Goal: Browse casually

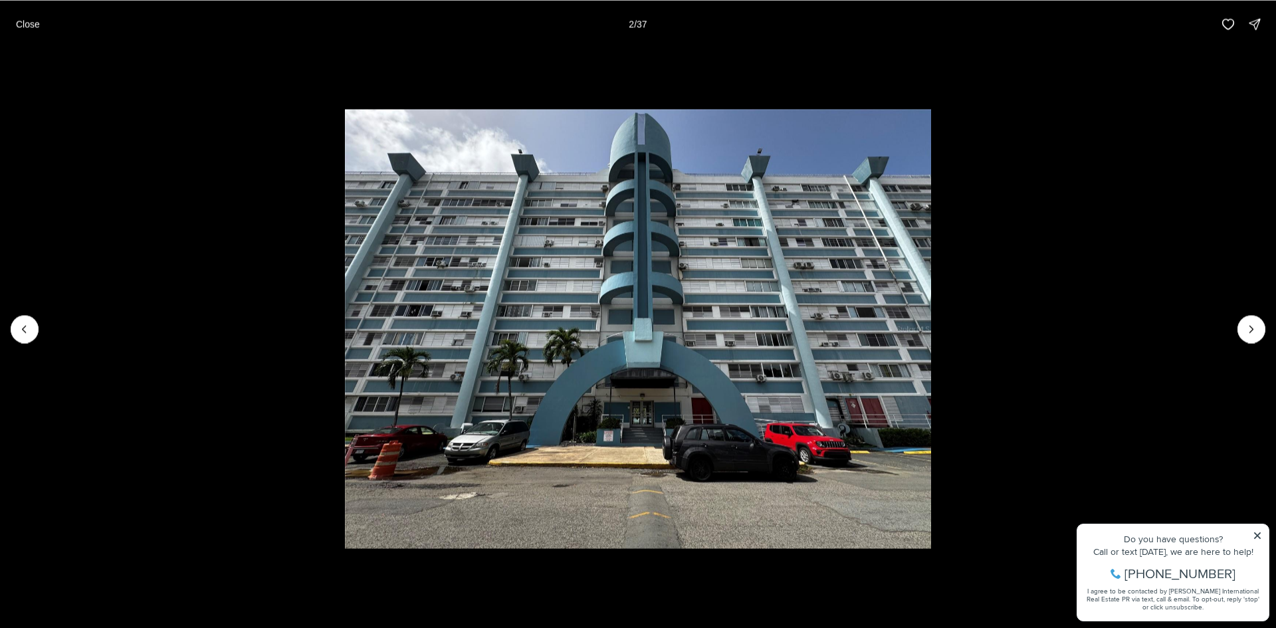
click at [1260, 324] on button "Next slide" at bounding box center [1251, 329] width 28 height 28
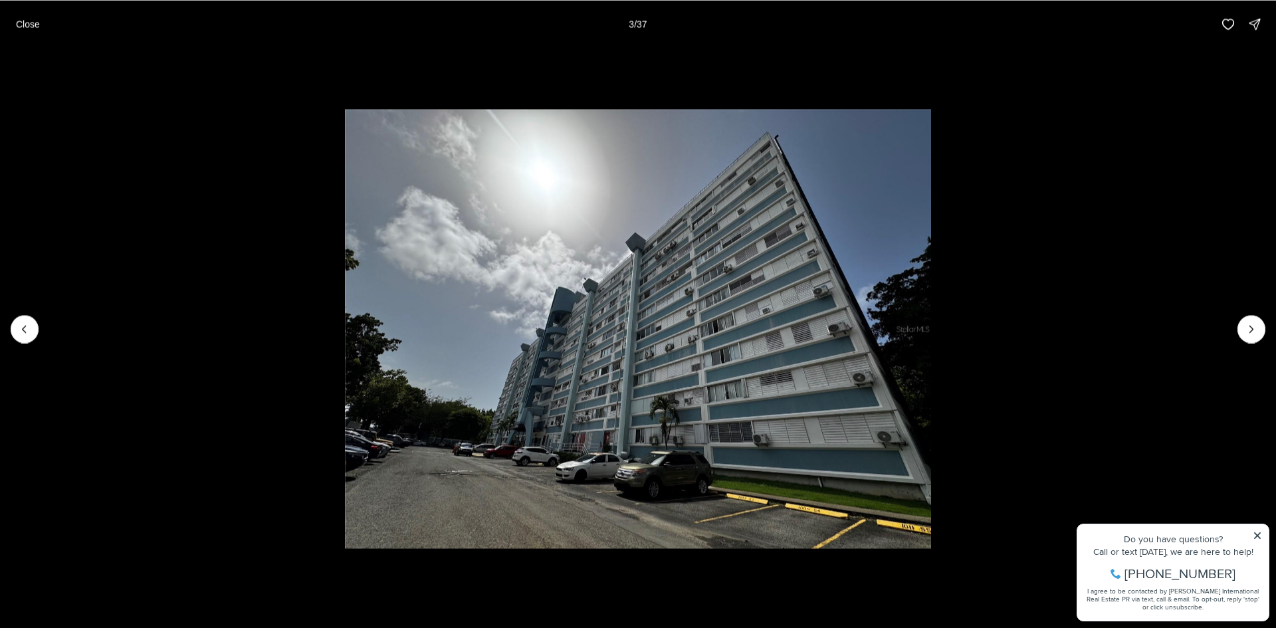
click at [1260, 324] on button "Next slide" at bounding box center [1251, 329] width 28 height 28
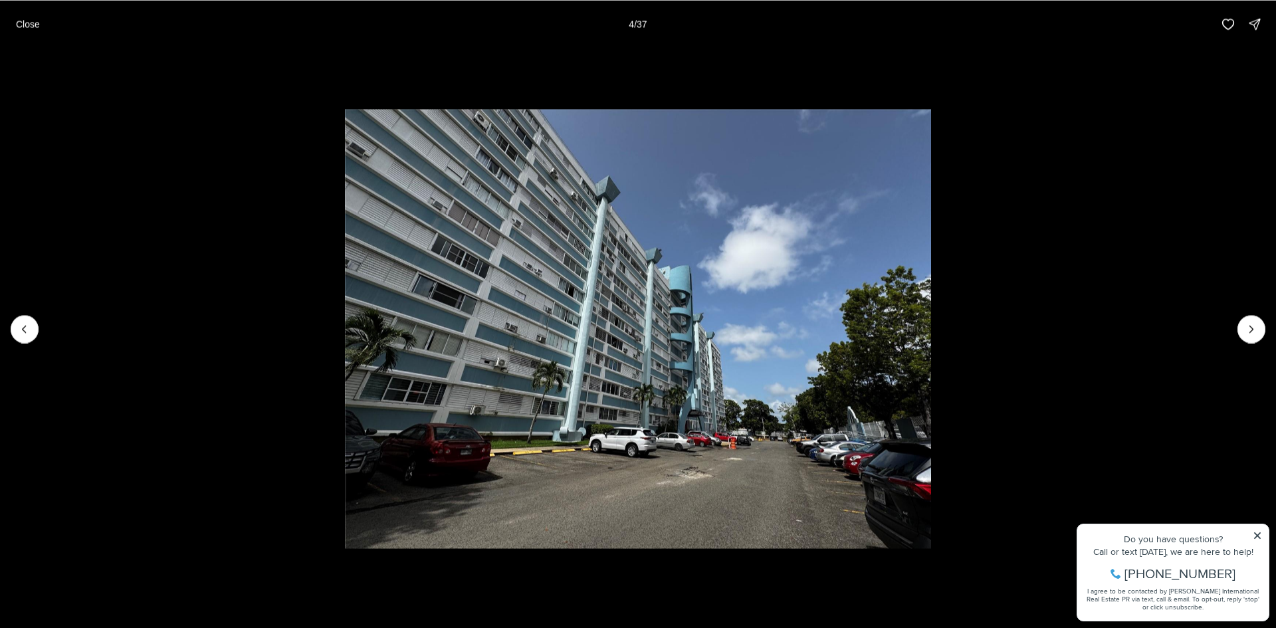
click at [1260, 324] on button "Next slide" at bounding box center [1251, 329] width 28 height 28
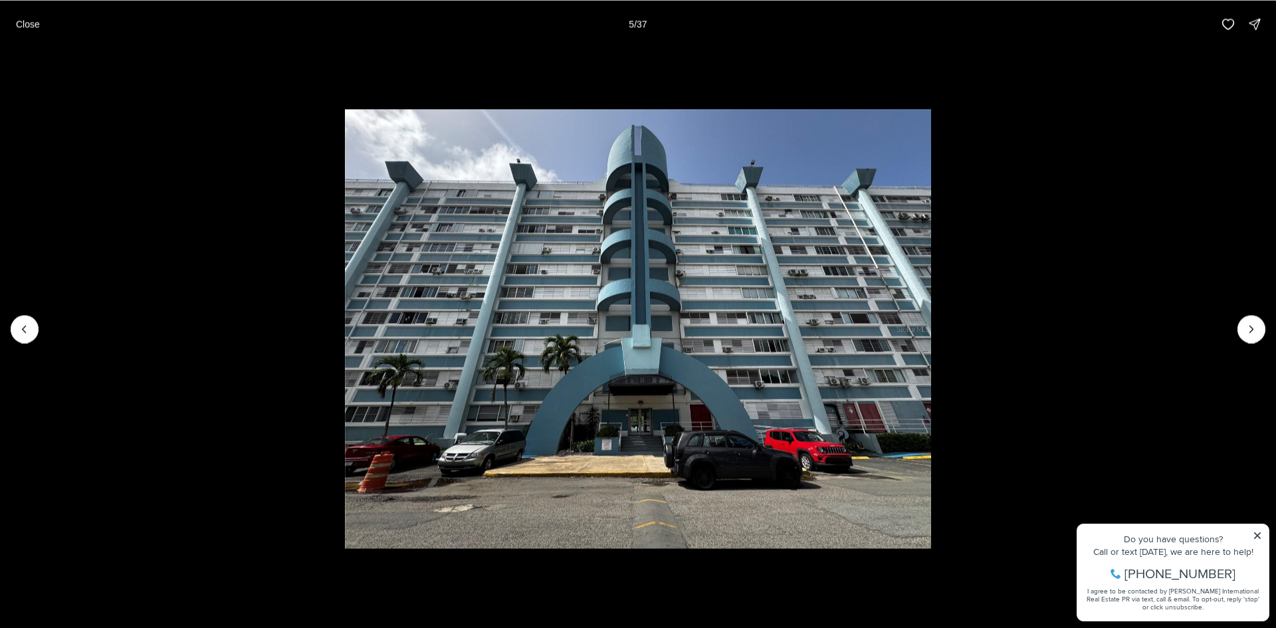
click at [1260, 324] on button "Next slide" at bounding box center [1251, 329] width 28 height 28
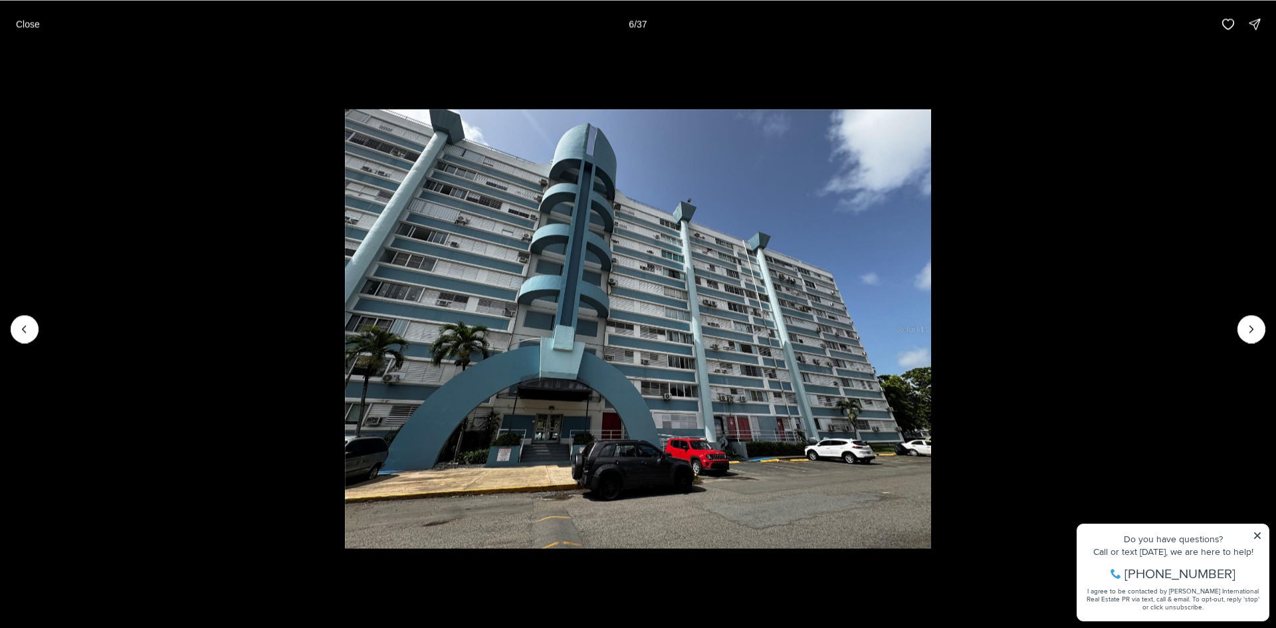
click at [1260, 324] on button "Next slide" at bounding box center [1251, 329] width 28 height 28
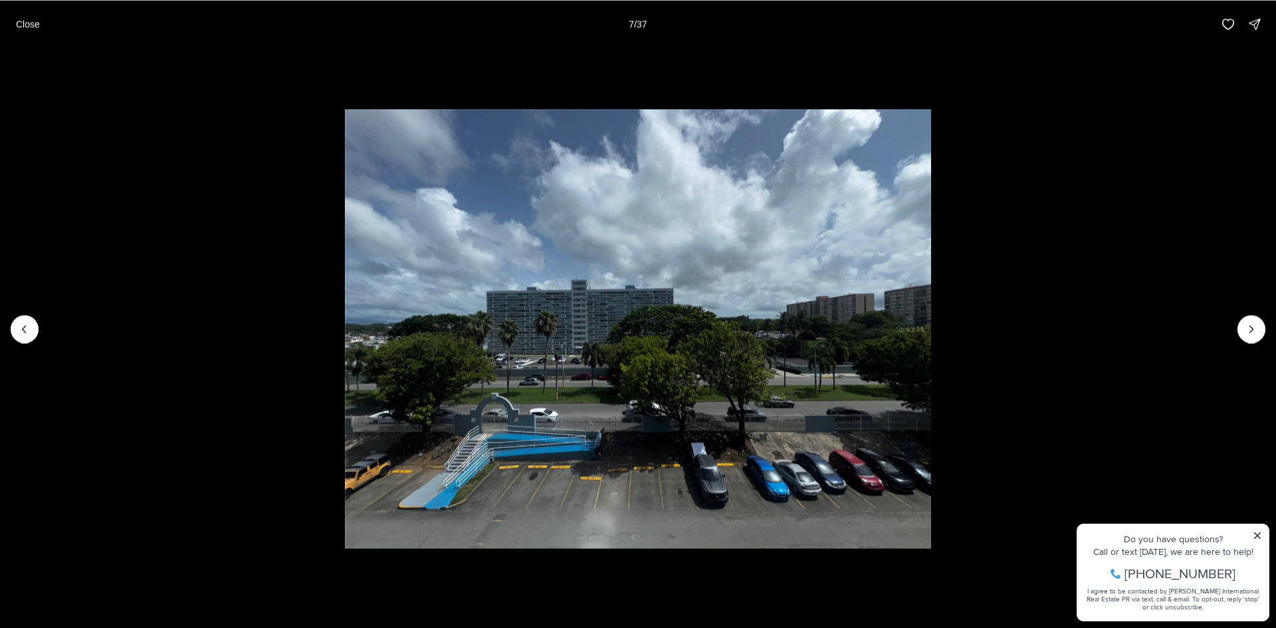
click at [1260, 324] on button "Next slide" at bounding box center [1251, 329] width 28 height 28
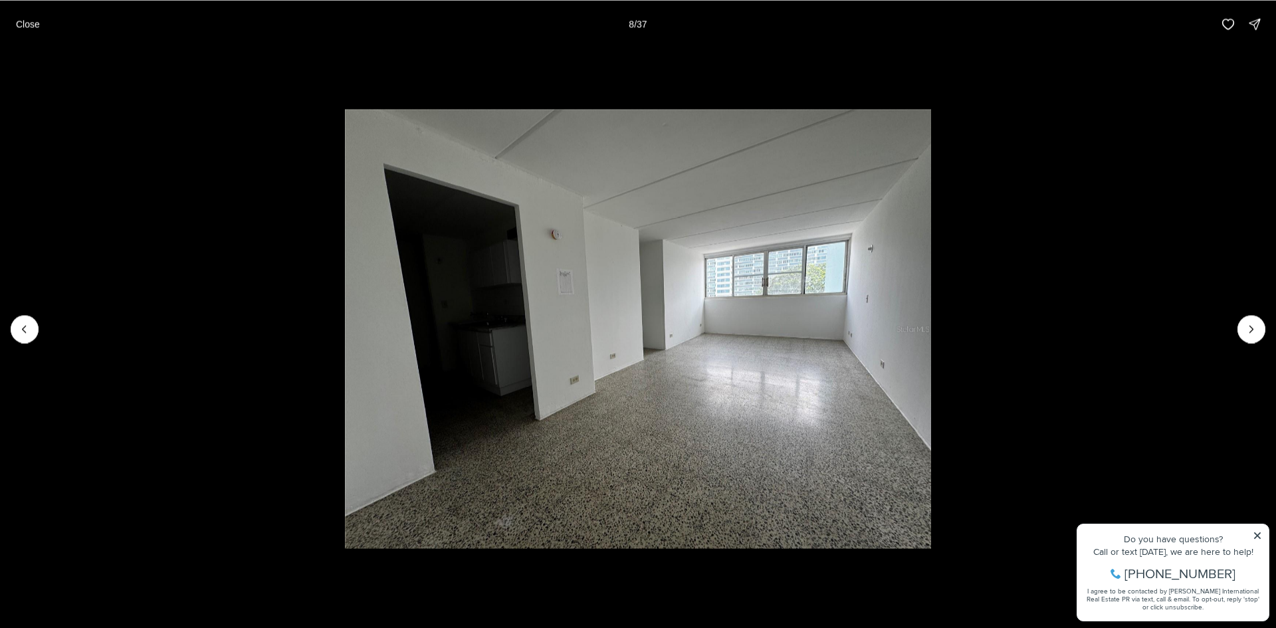
click at [1260, 324] on button "Next slide" at bounding box center [1251, 329] width 28 height 28
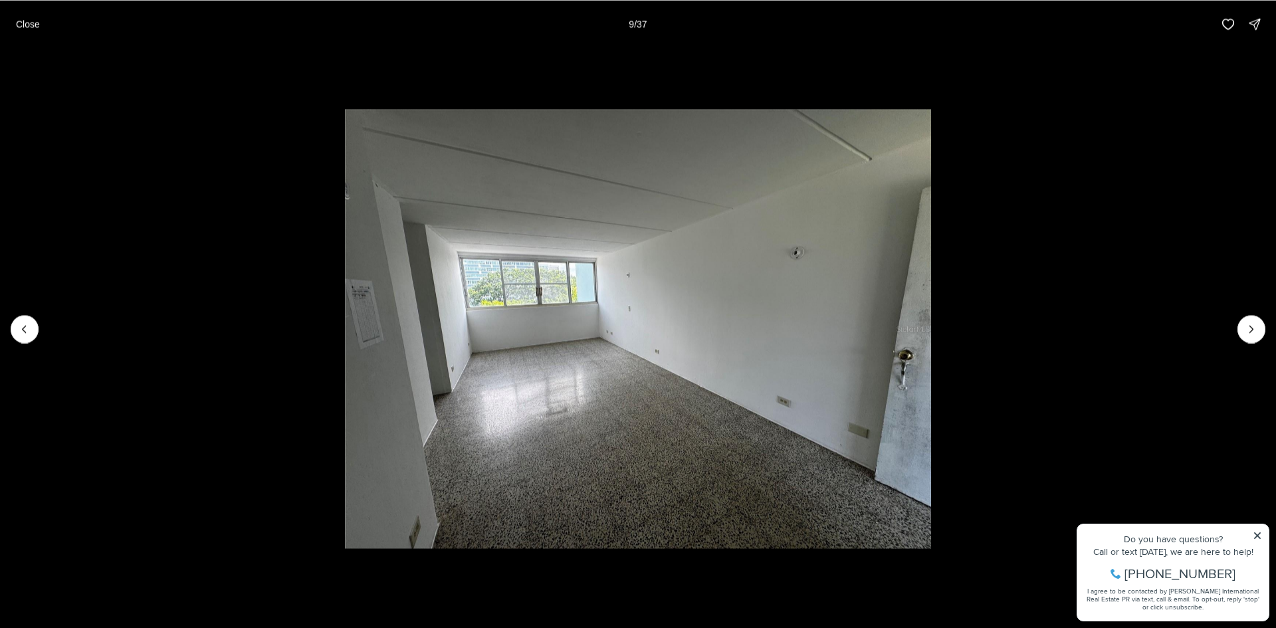
click at [1260, 324] on button "Next slide" at bounding box center [1251, 329] width 28 height 28
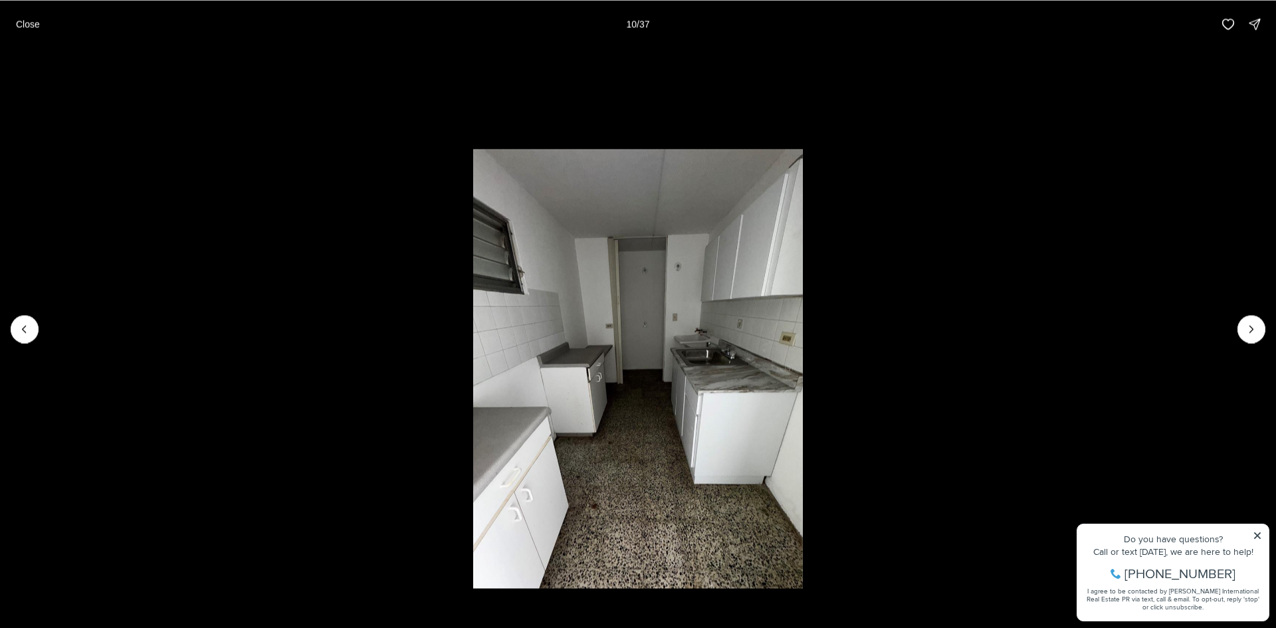
click at [1260, 324] on button "Next slide" at bounding box center [1251, 329] width 28 height 28
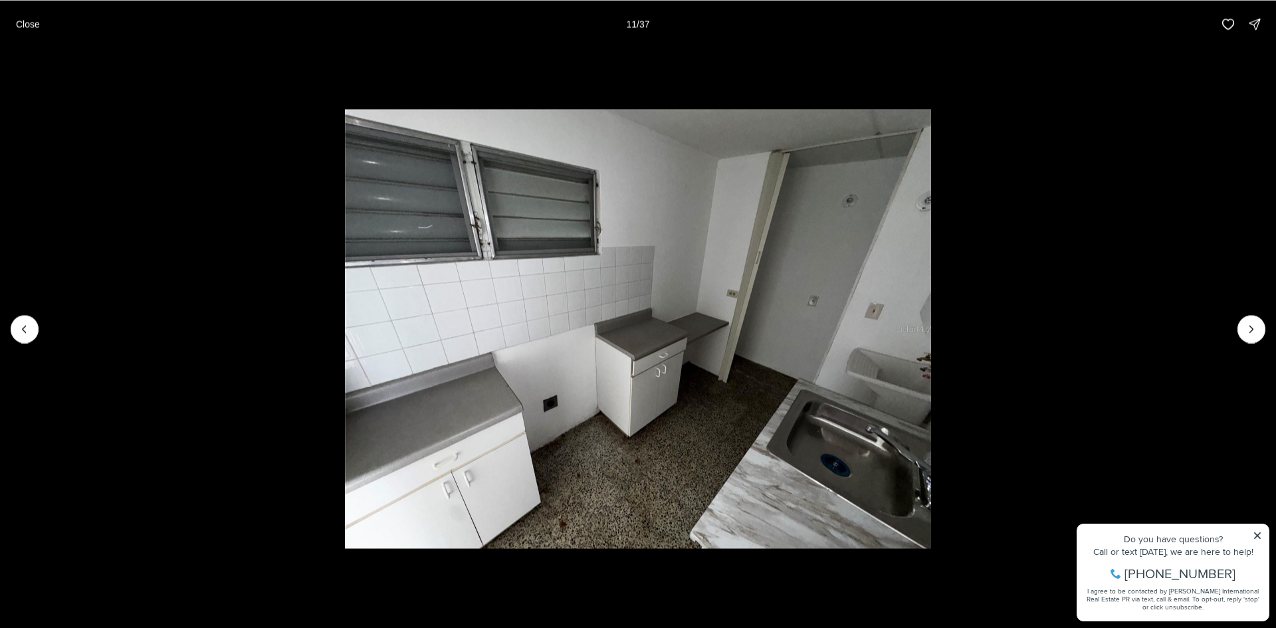
click at [1260, 324] on button "Next slide" at bounding box center [1251, 329] width 28 height 28
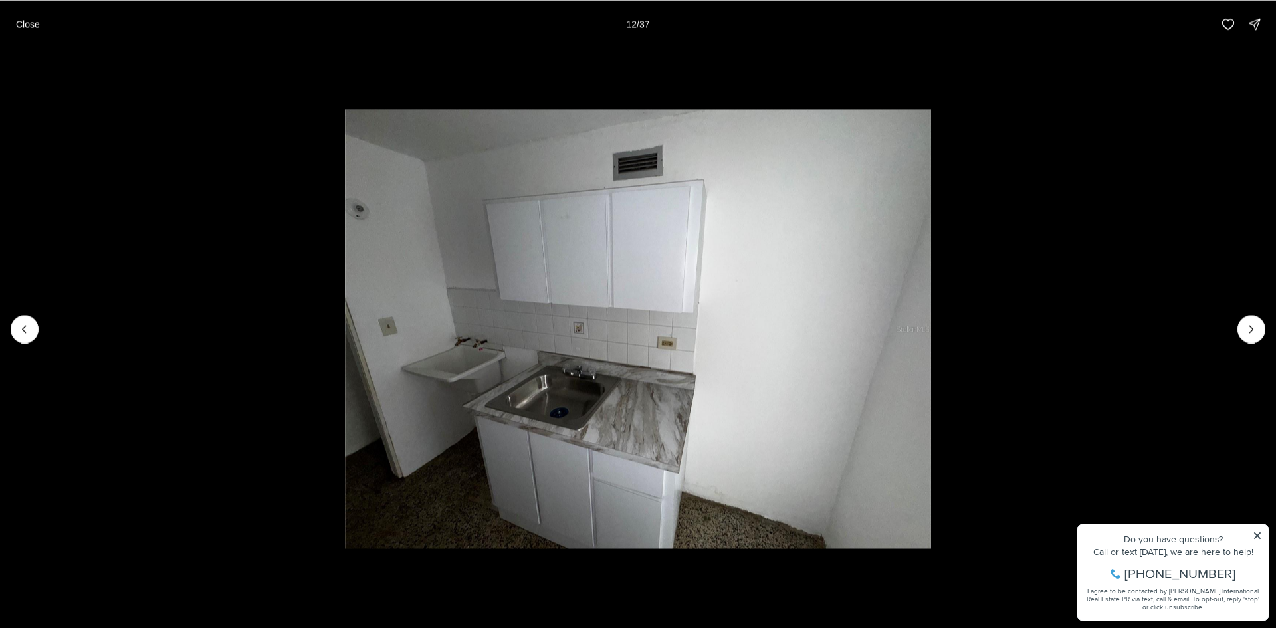
click at [1260, 324] on button "Next slide" at bounding box center [1251, 329] width 28 height 28
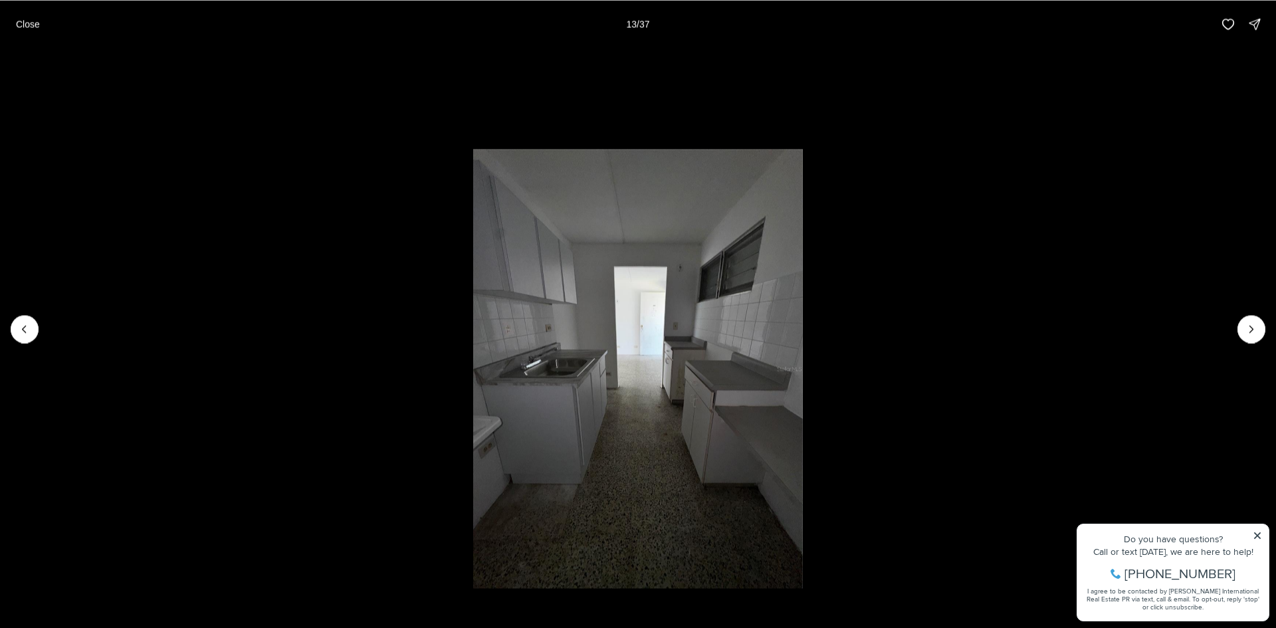
click at [1260, 324] on button "Next slide" at bounding box center [1251, 329] width 28 height 28
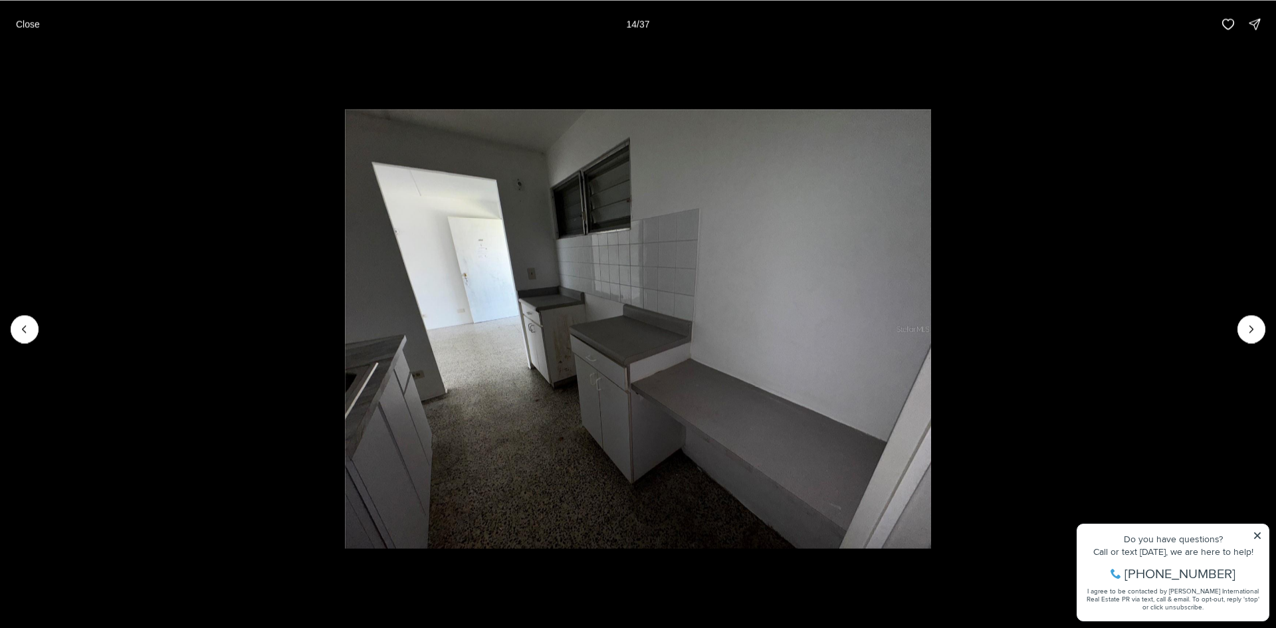
click at [1260, 324] on button "Next slide" at bounding box center [1251, 329] width 28 height 28
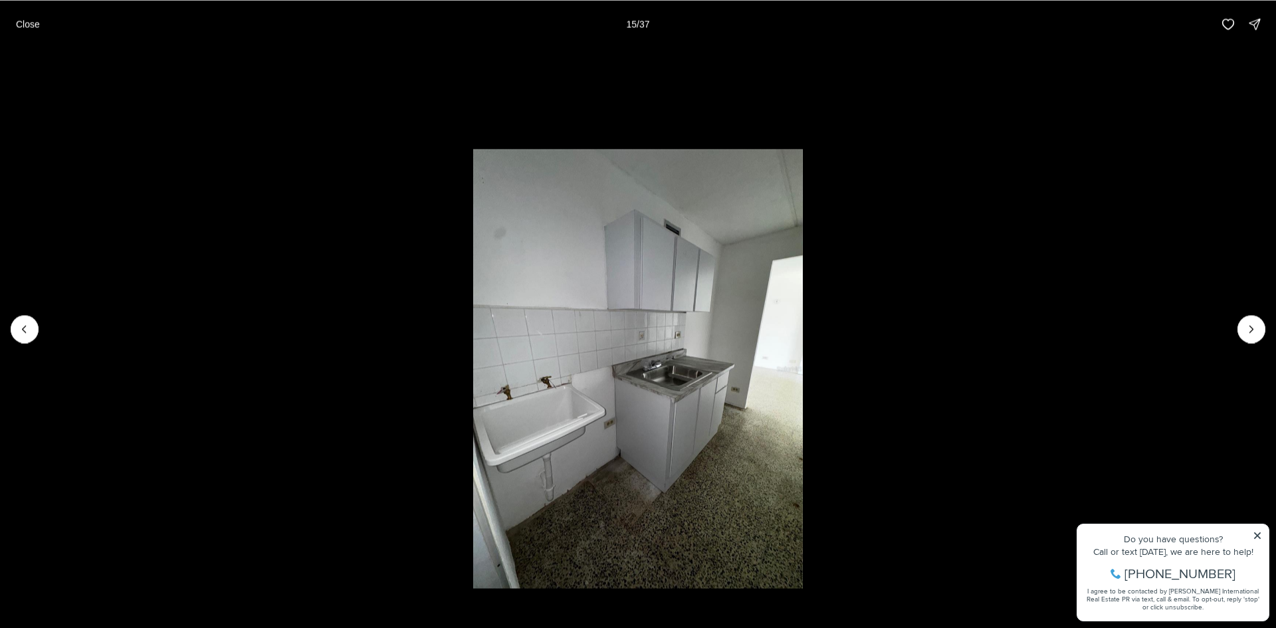
click at [1260, 324] on button "Next slide" at bounding box center [1251, 329] width 28 height 28
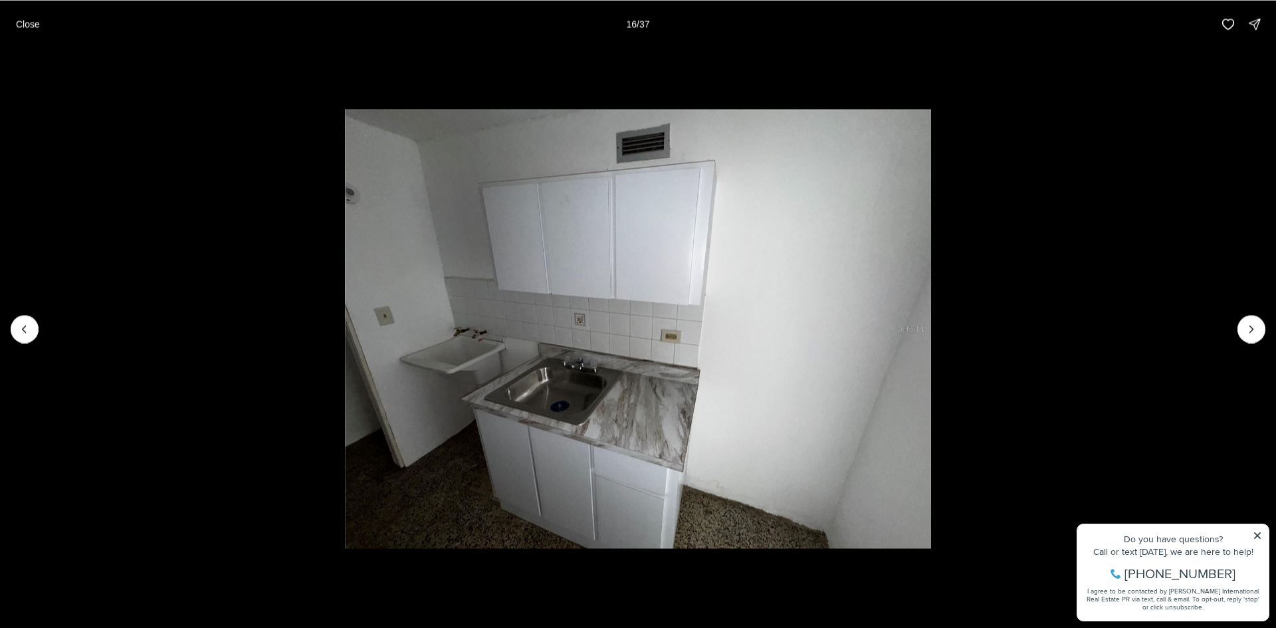
click at [1260, 324] on button "Next slide" at bounding box center [1251, 329] width 28 height 28
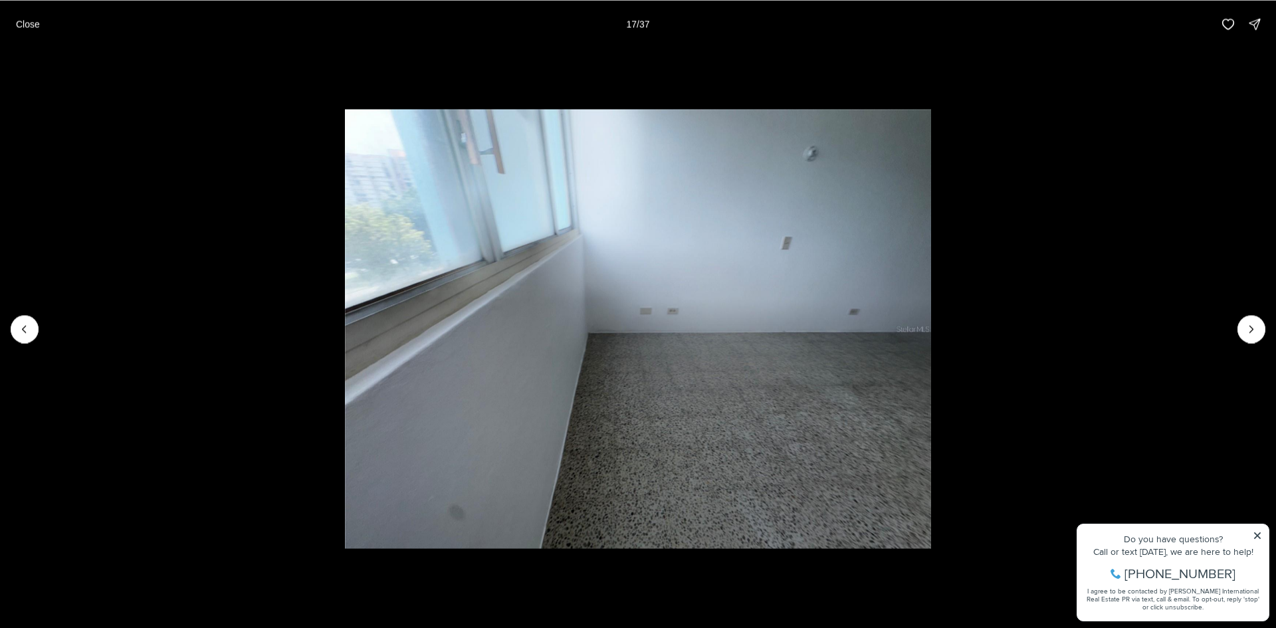
click at [1260, 324] on button "Next slide" at bounding box center [1251, 329] width 28 height 28
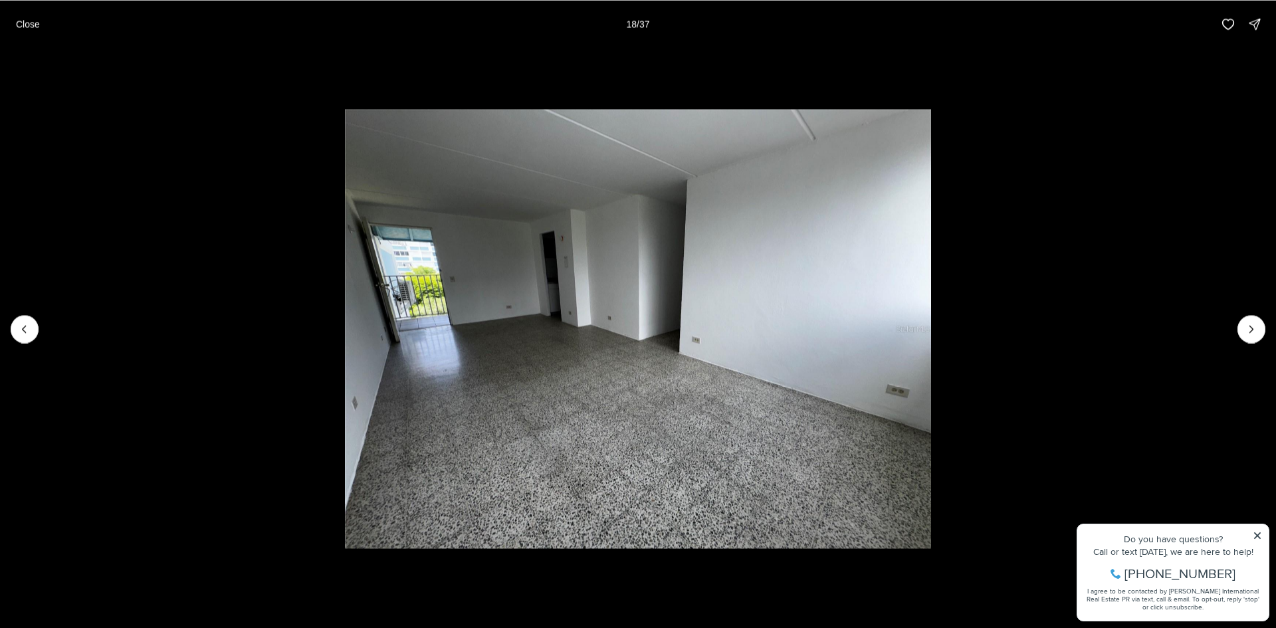
click at [1260, 324] on button "Next slide" at bounding box center [1251, 329] width 28 height 28
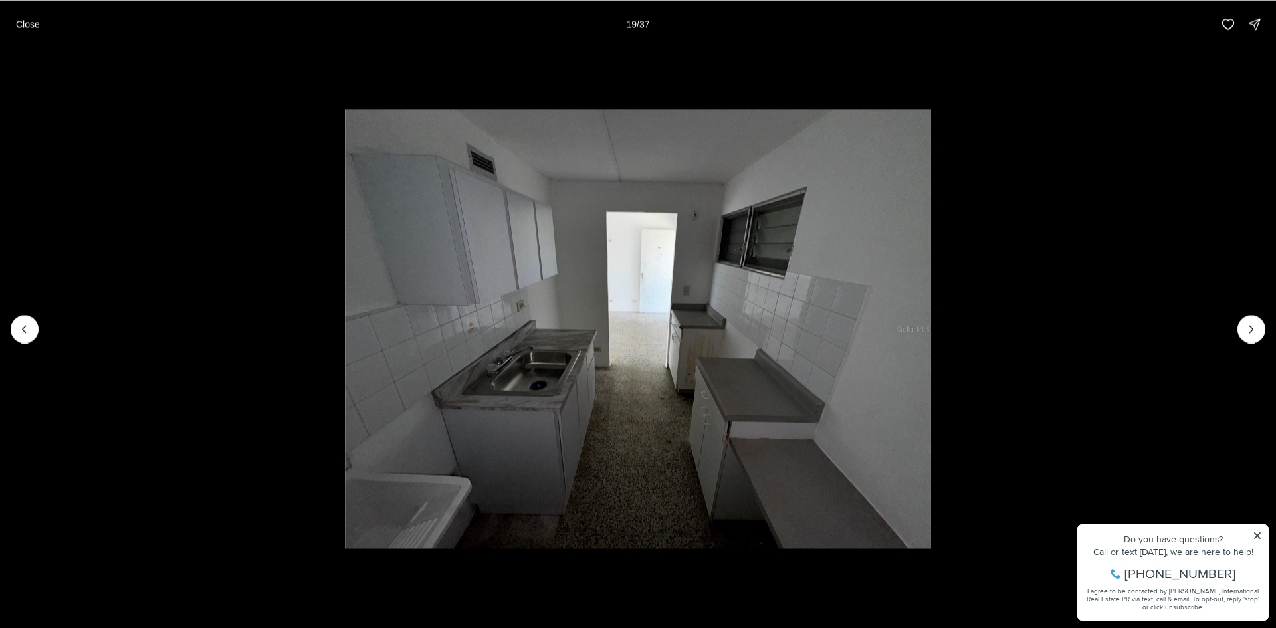
click at [1260, 324] on button "Next slide" at bounding box center [1251, 329] width 28 height 28
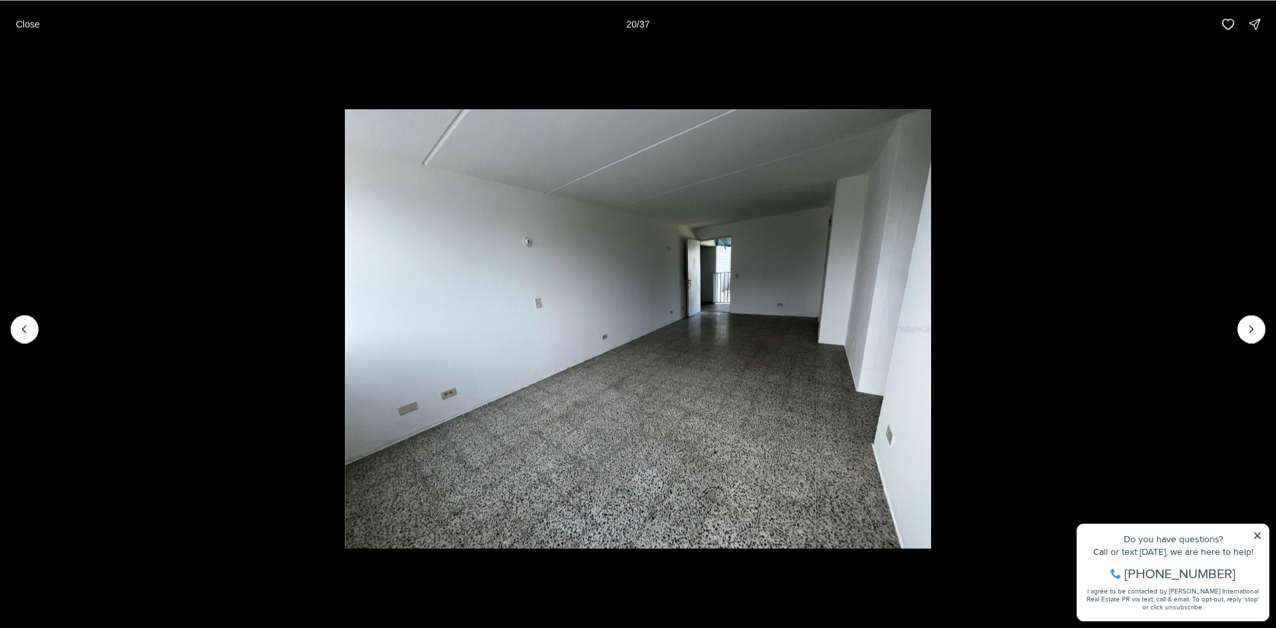
click at [1260, 324] on button "Next slide" at bounding box center [1251, 329] width 28 height 28
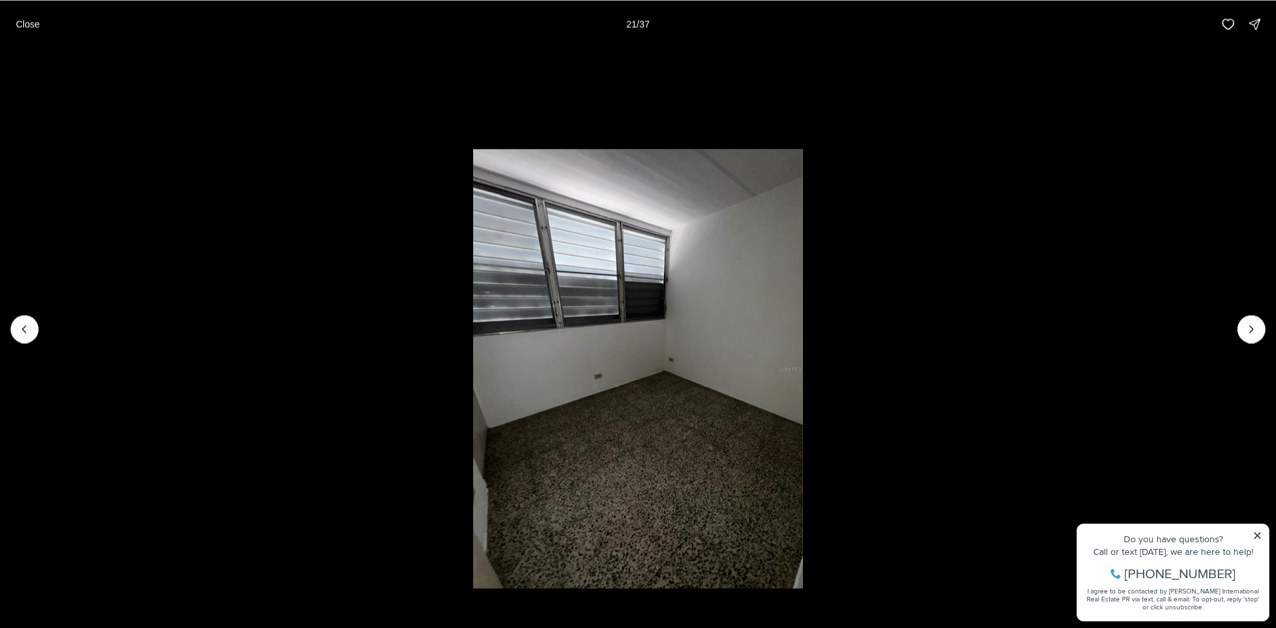
click at [1260, 324] on button "Next slide" at bounding box center [1251, 329] width 28 height 28
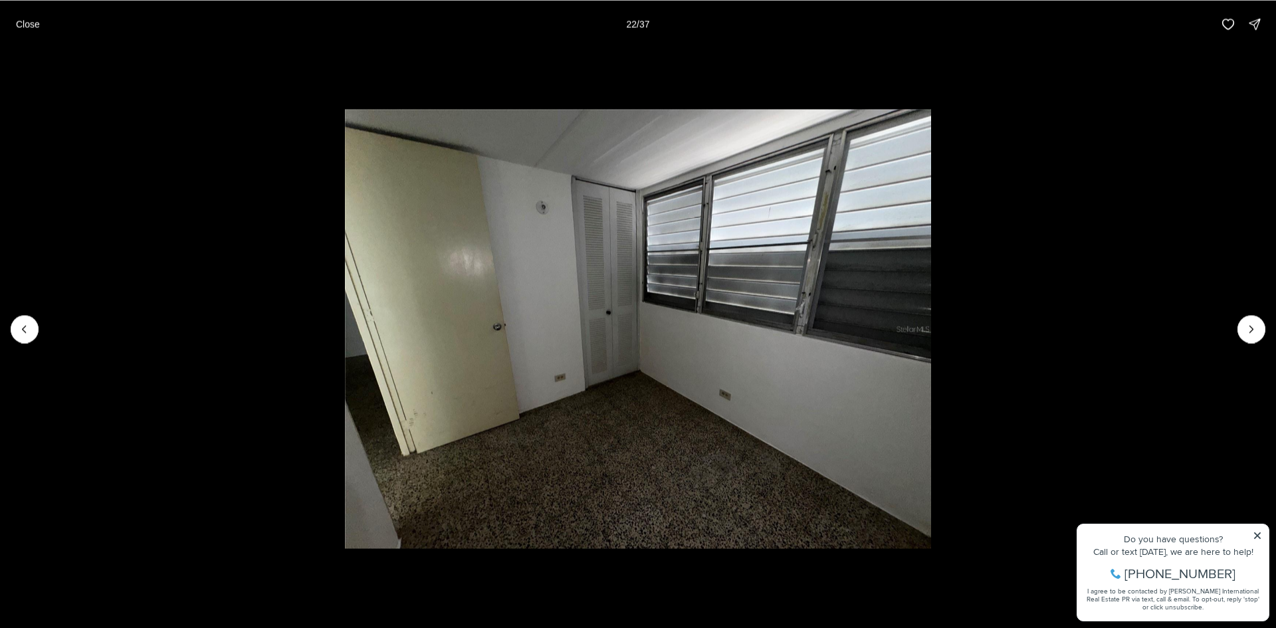
click at [1260, 324] on button "Next slide" at bounding box center [1251, 329] width 28 height 28
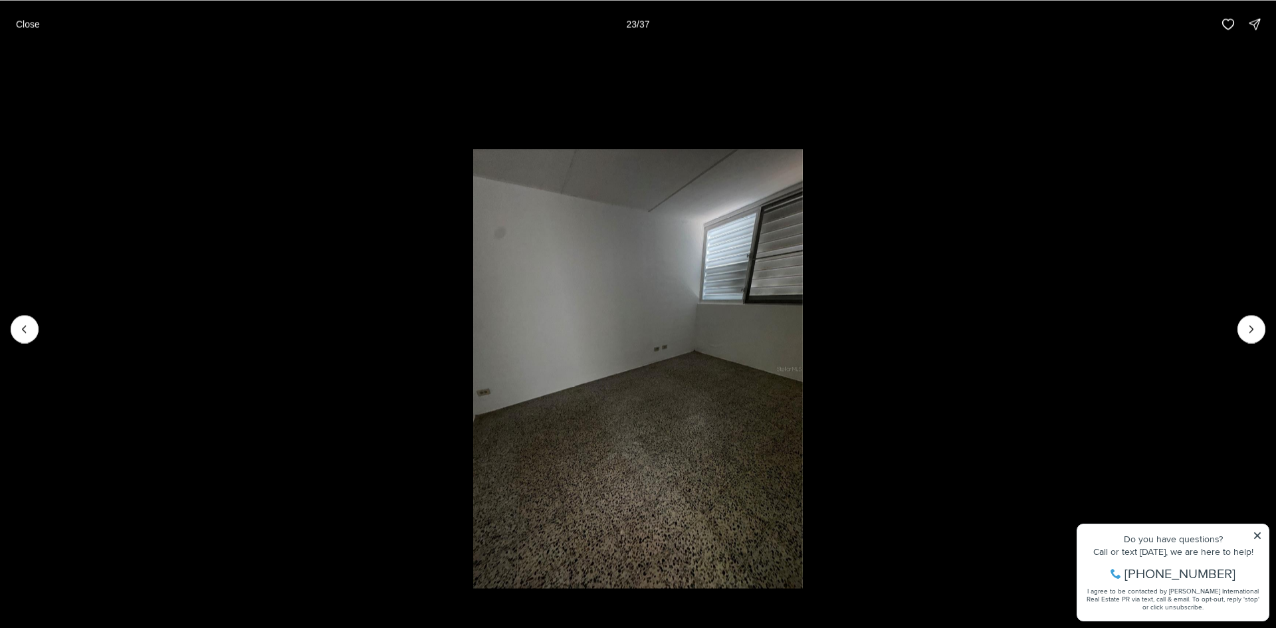
click at [1260, 324] on button "Next slide" at bounding box center [1251, 329] width 28 height 28
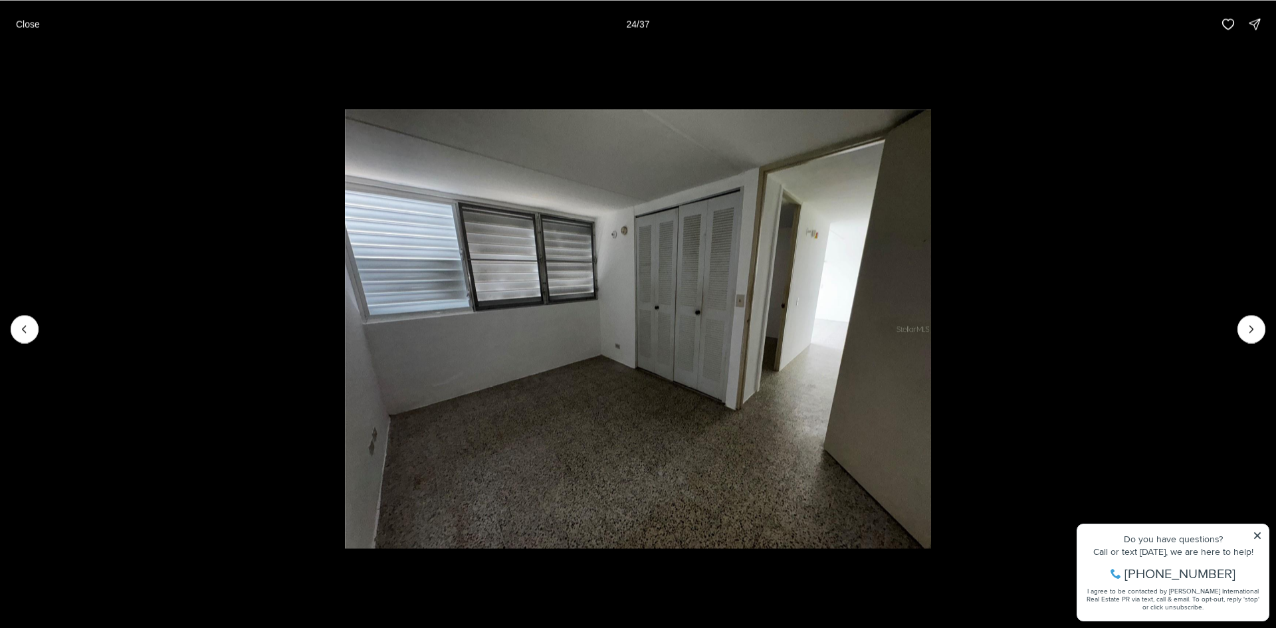
click at [1260, 324] on button "Next slide" at bounding box center [1251, 329] width 28 height 28
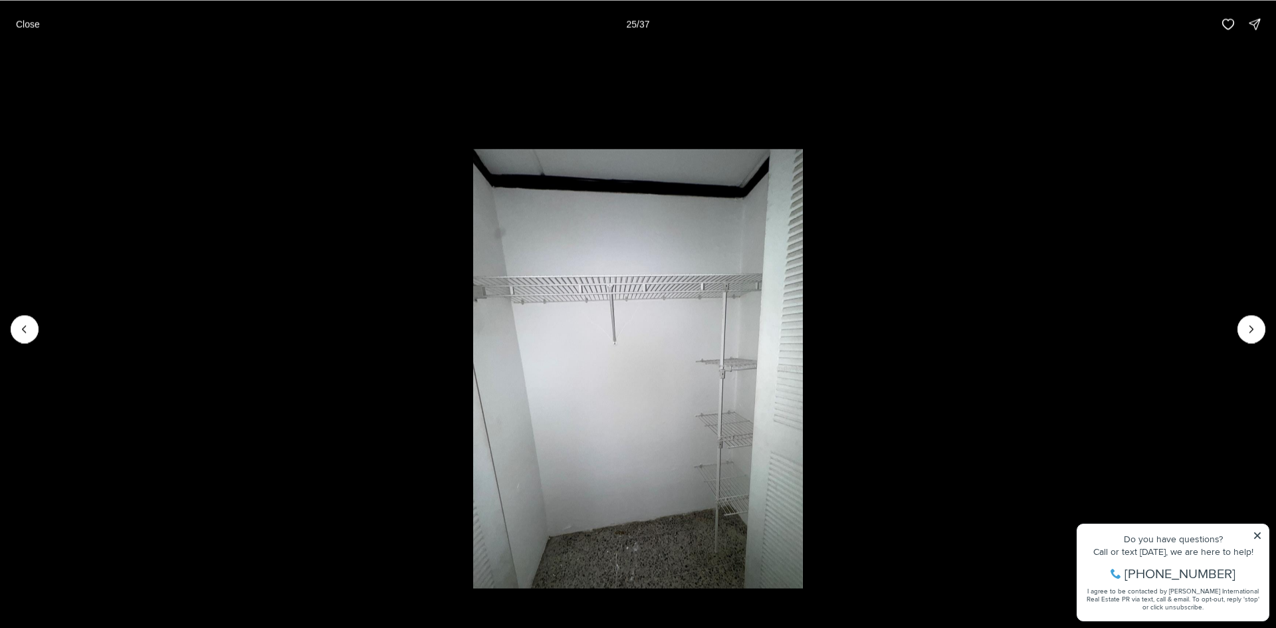
click at [1260, 324] on button "Next slide" at bounding box center [1251, 329] width 28 height 28
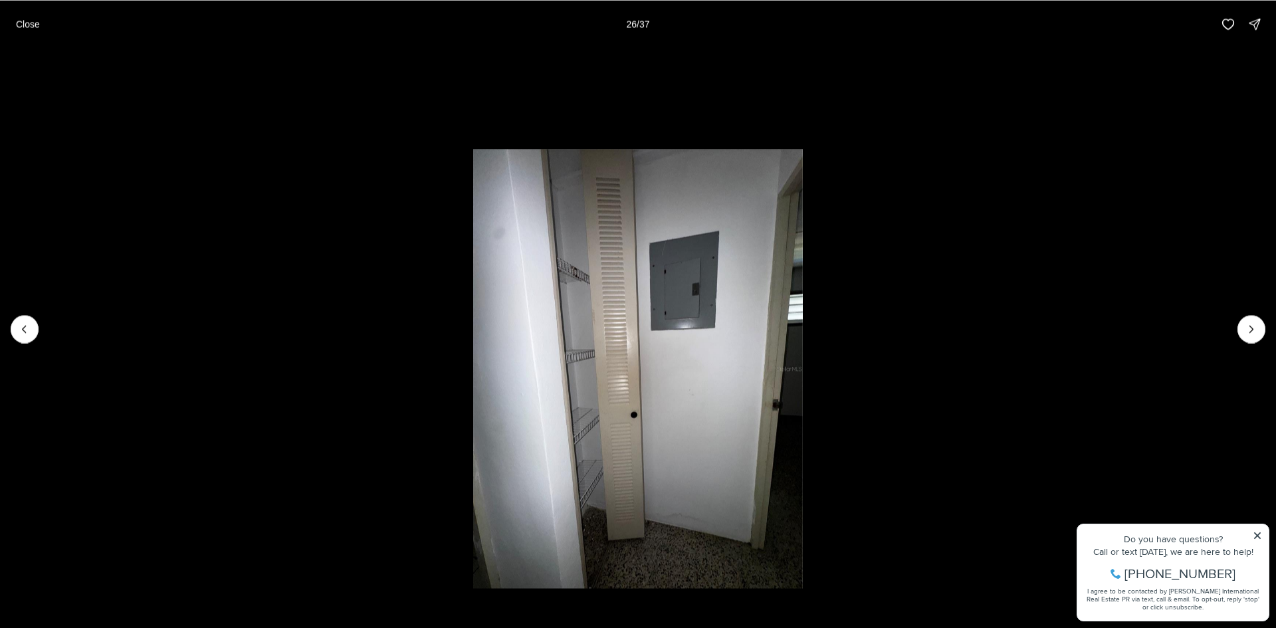
click at [1260, 324] on button "Next slide" at bounding box center [1251, 329] width 28 height 28
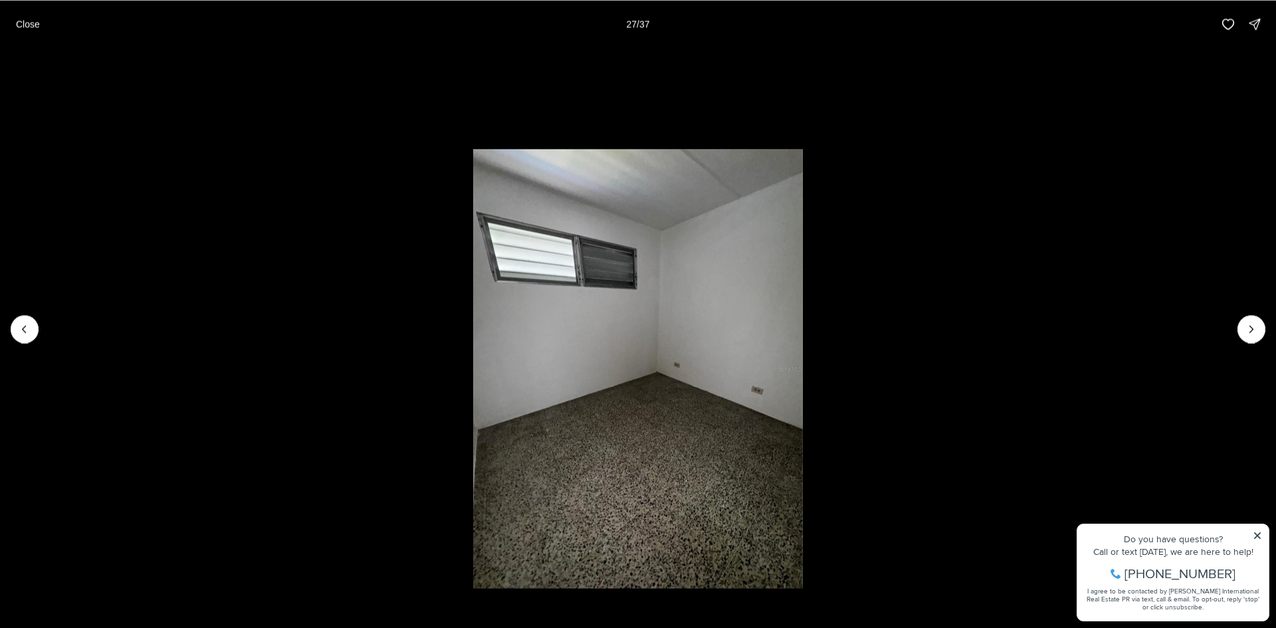
click at [1260, 324] on button "Next slide" at bounding box center [1251, 329] width 28 height 28
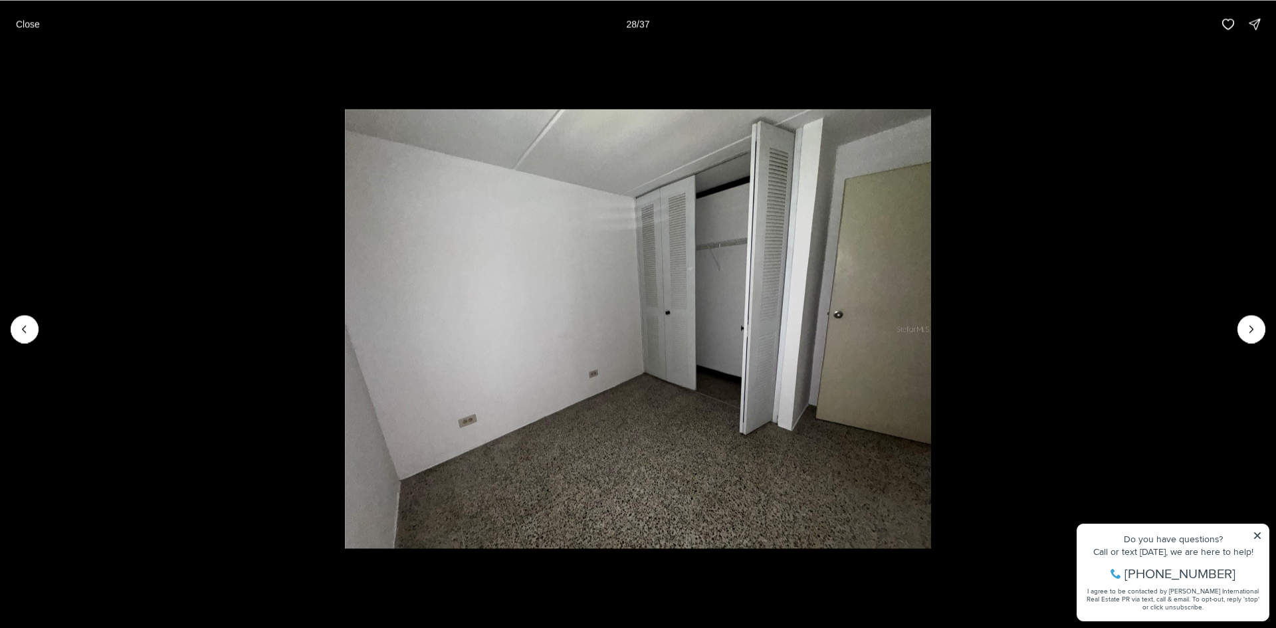
click at [1260, 324] on button "Next slide" at bounding box center [1251, 329] width 28 height 28
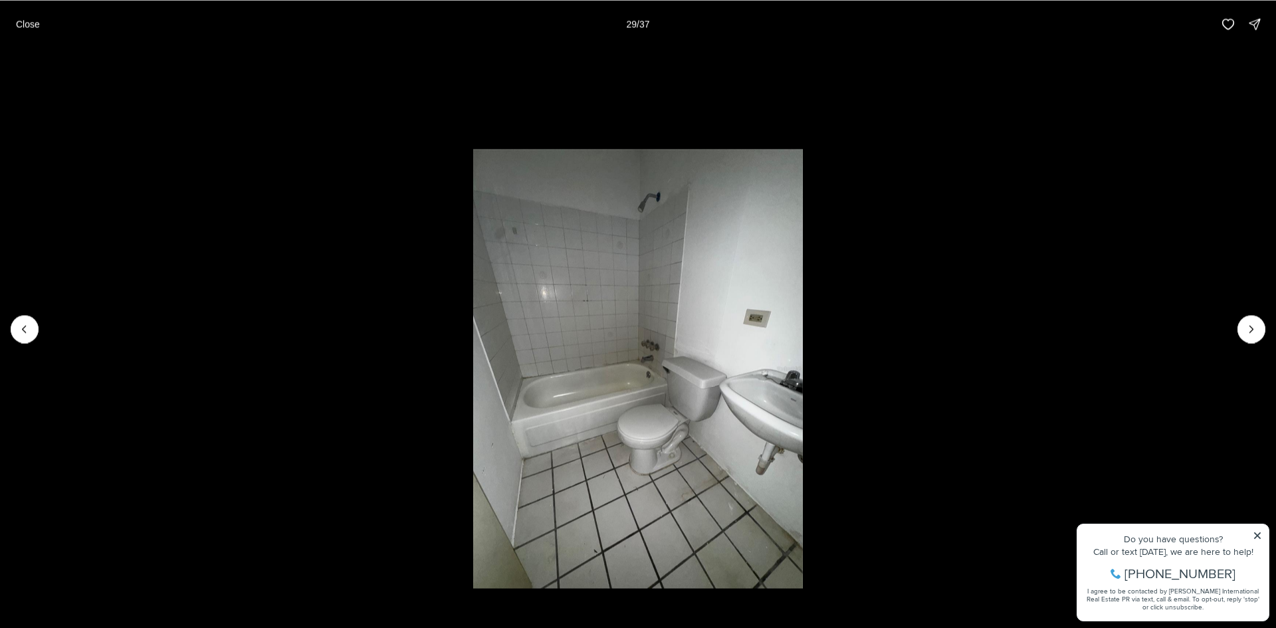
click at [1260, 324] on button "Next slide" at bounding box center [1251, 329] width 28 height 28
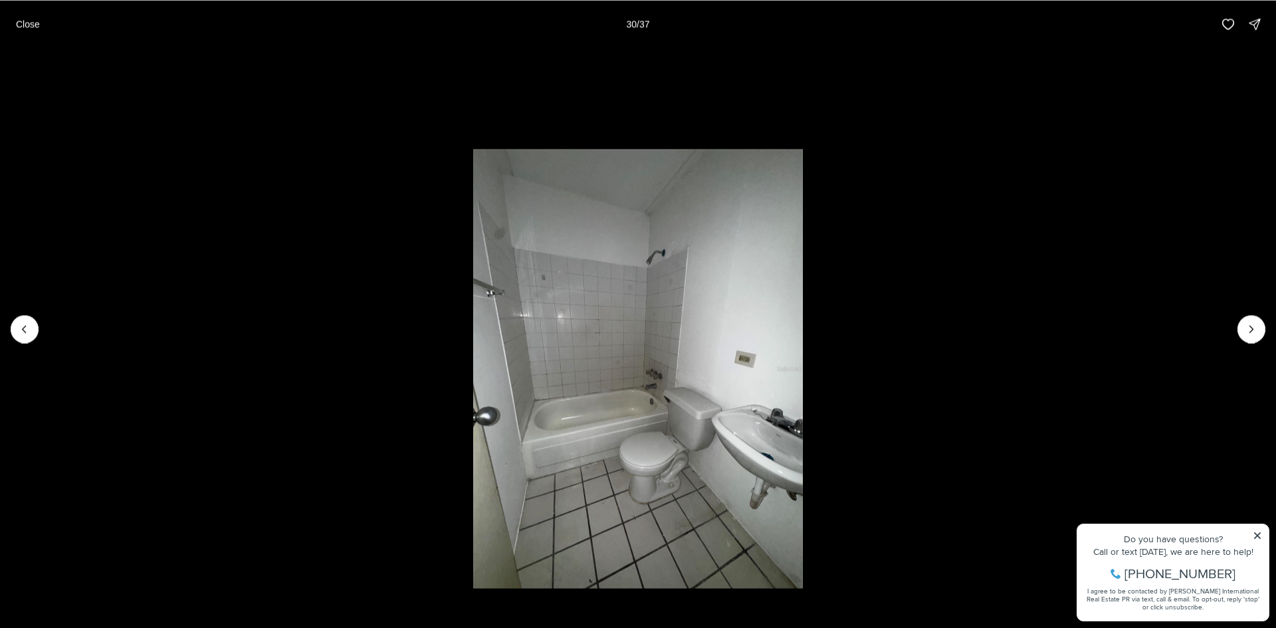
click at [1260, 324] on button "Next slide" at bounding box center [1251, 329] width 28 height 28
